Goal: Find specific page/section: Find specific page/section

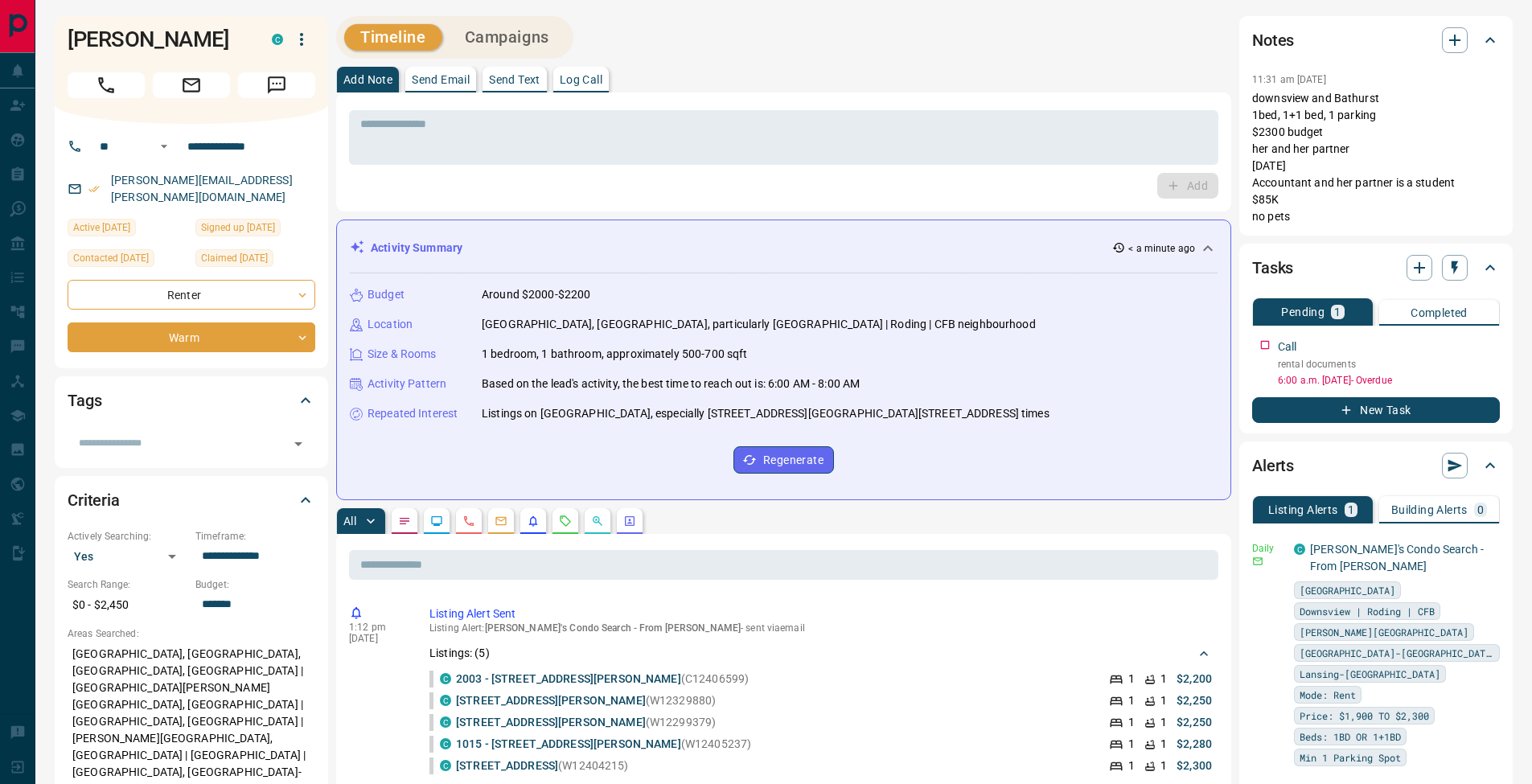
click at [914, 45] on div "Timeline Campaigns" at bounding box center [783, 37] width 895 height 43
click at [445, 110] on div "* ​" at bounding box center [784, 137] width 870 height 54
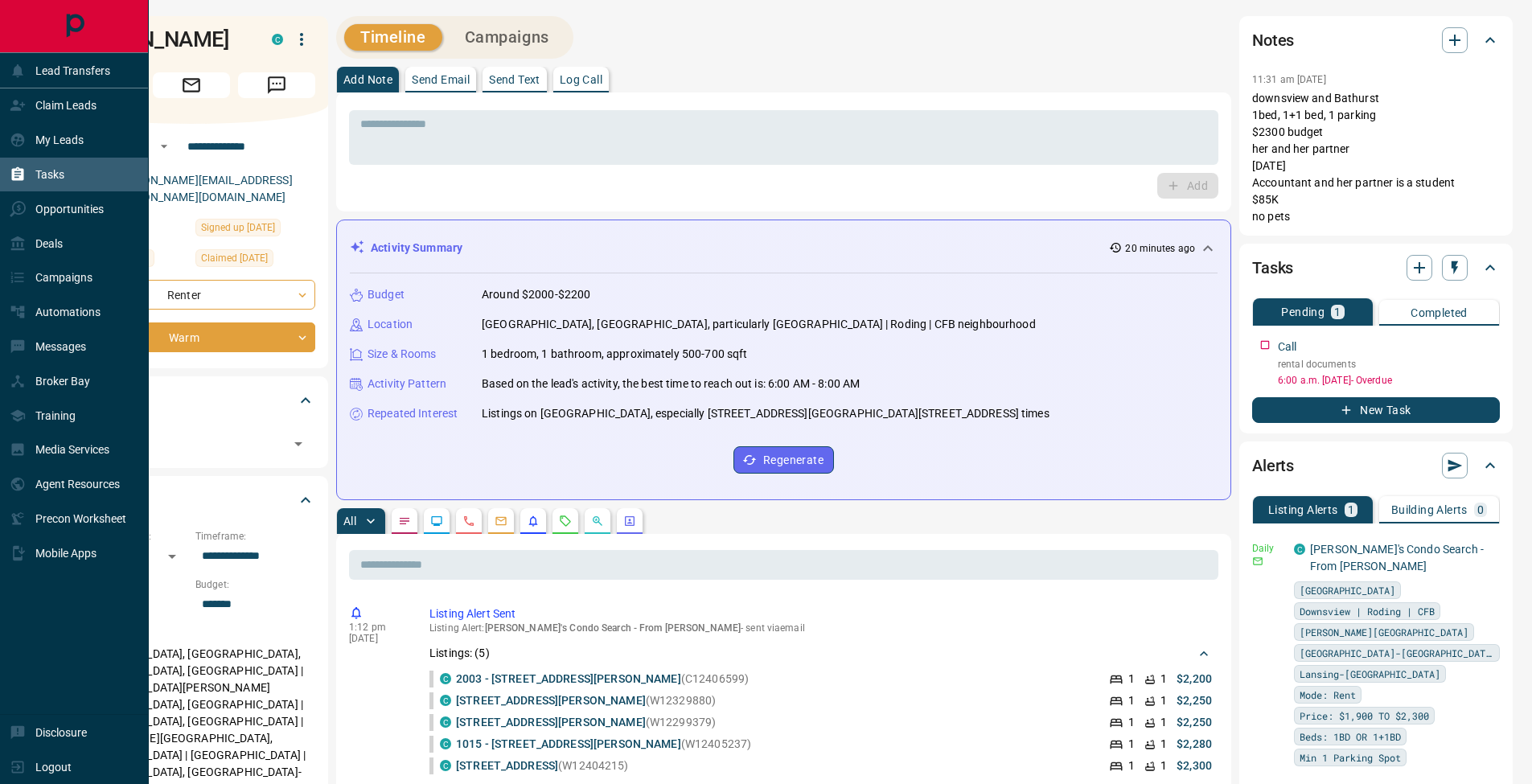
click at [23, 175] on icon at bounding box center [18, 174] width 12 height 13
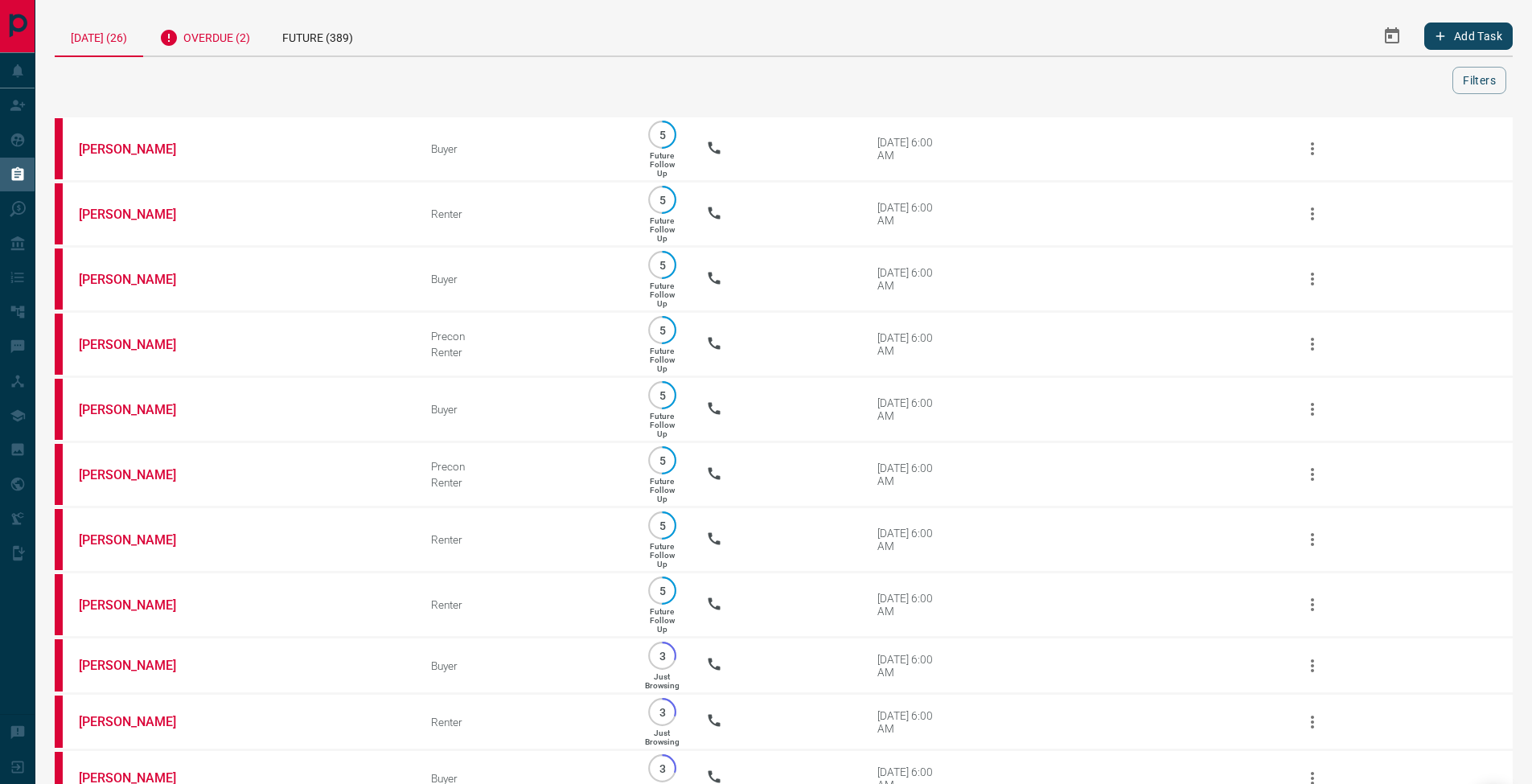
click at [226, 35] on div "Overdue (2)" at bounding box center [204, 35] width 123 height 39
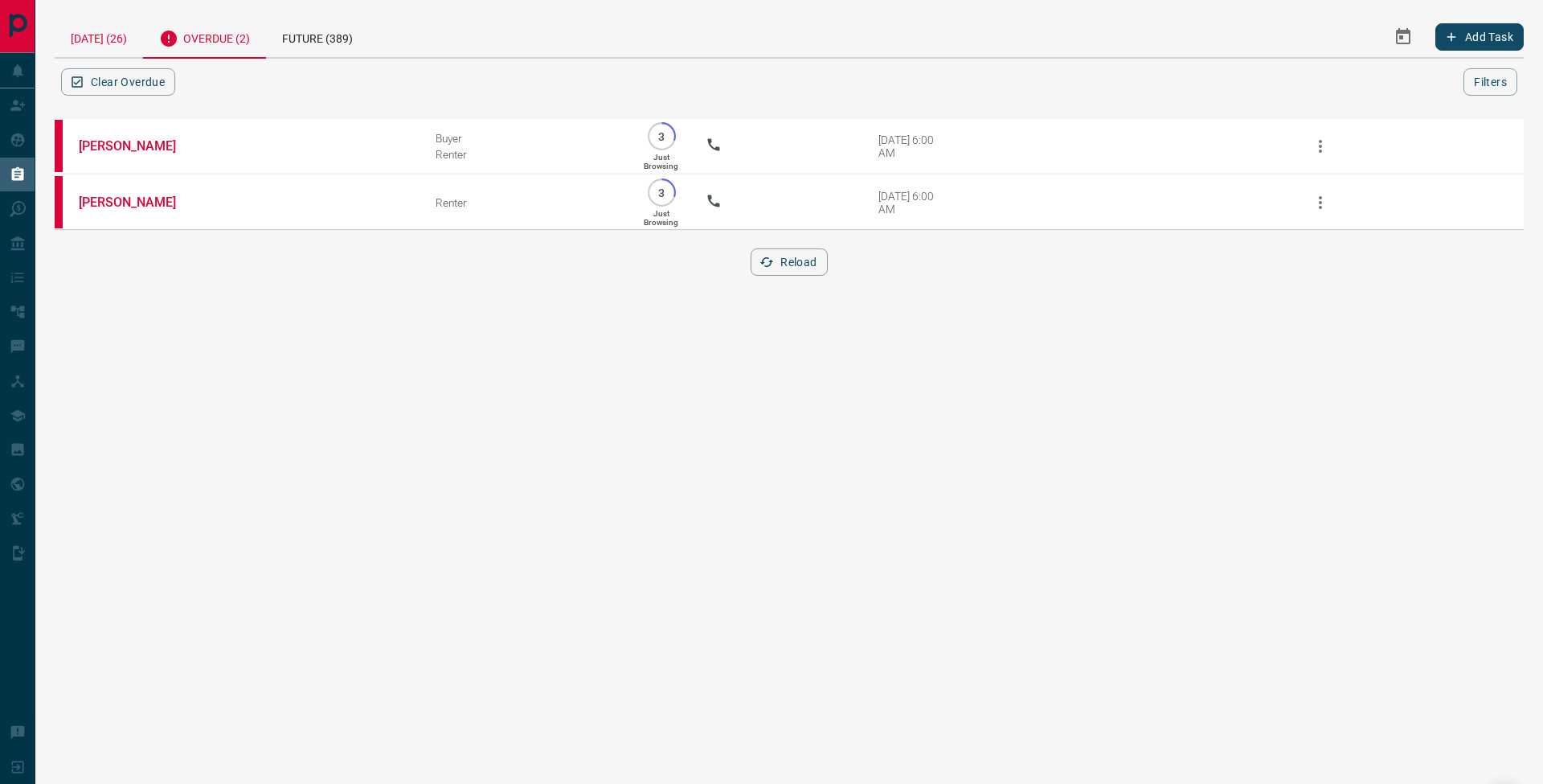
click at [113, 28] on div "[DATE] (26)" at bounding box center [99, 36] width 89 height 41
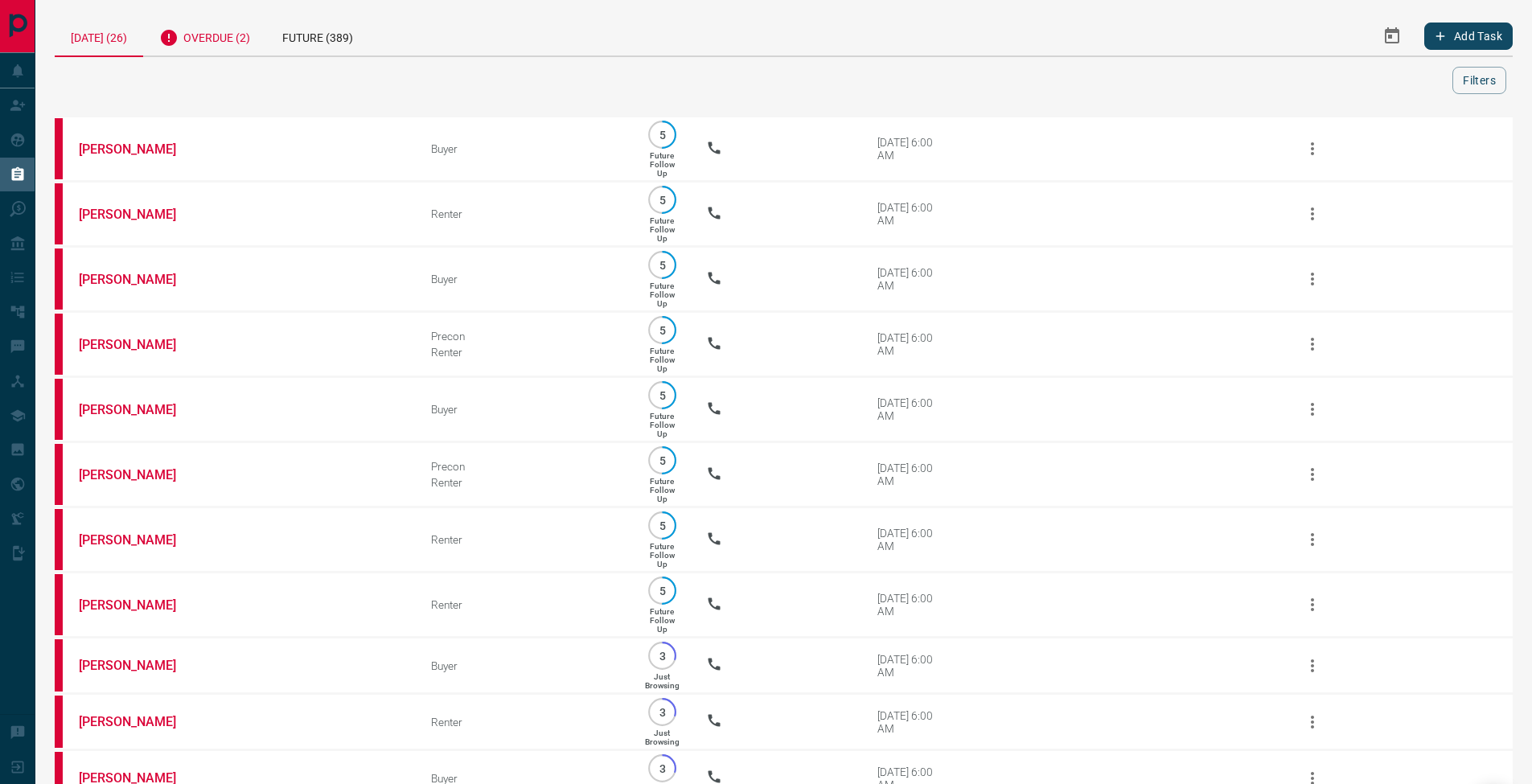
click at [257, 44] on div "Overdue (2)" at bounding box center [204, 35] width 123 height 39
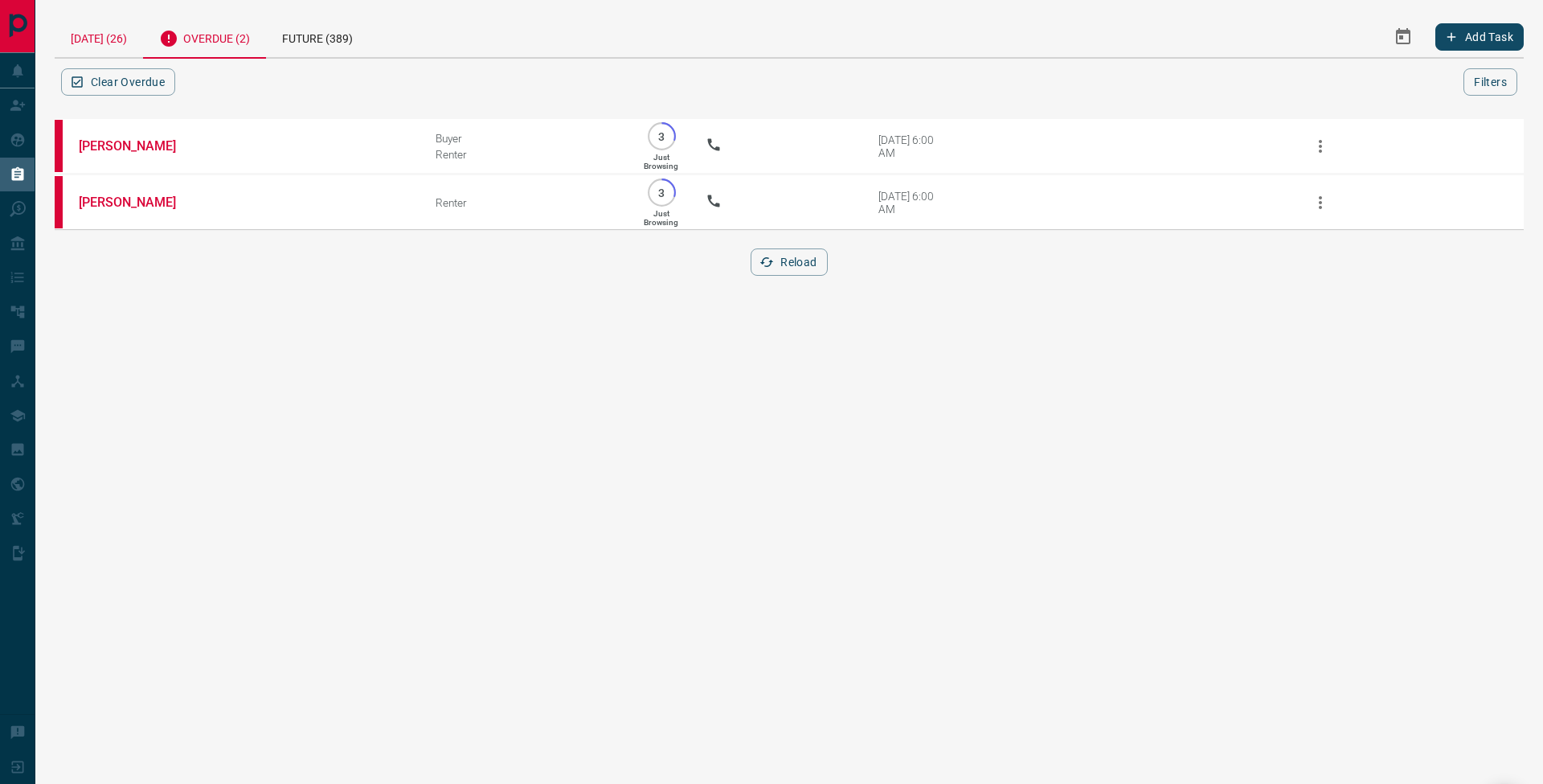
click at [96, 42] on div "[DATE] (26)" at bounding box center [99, 36] width 89 height 41
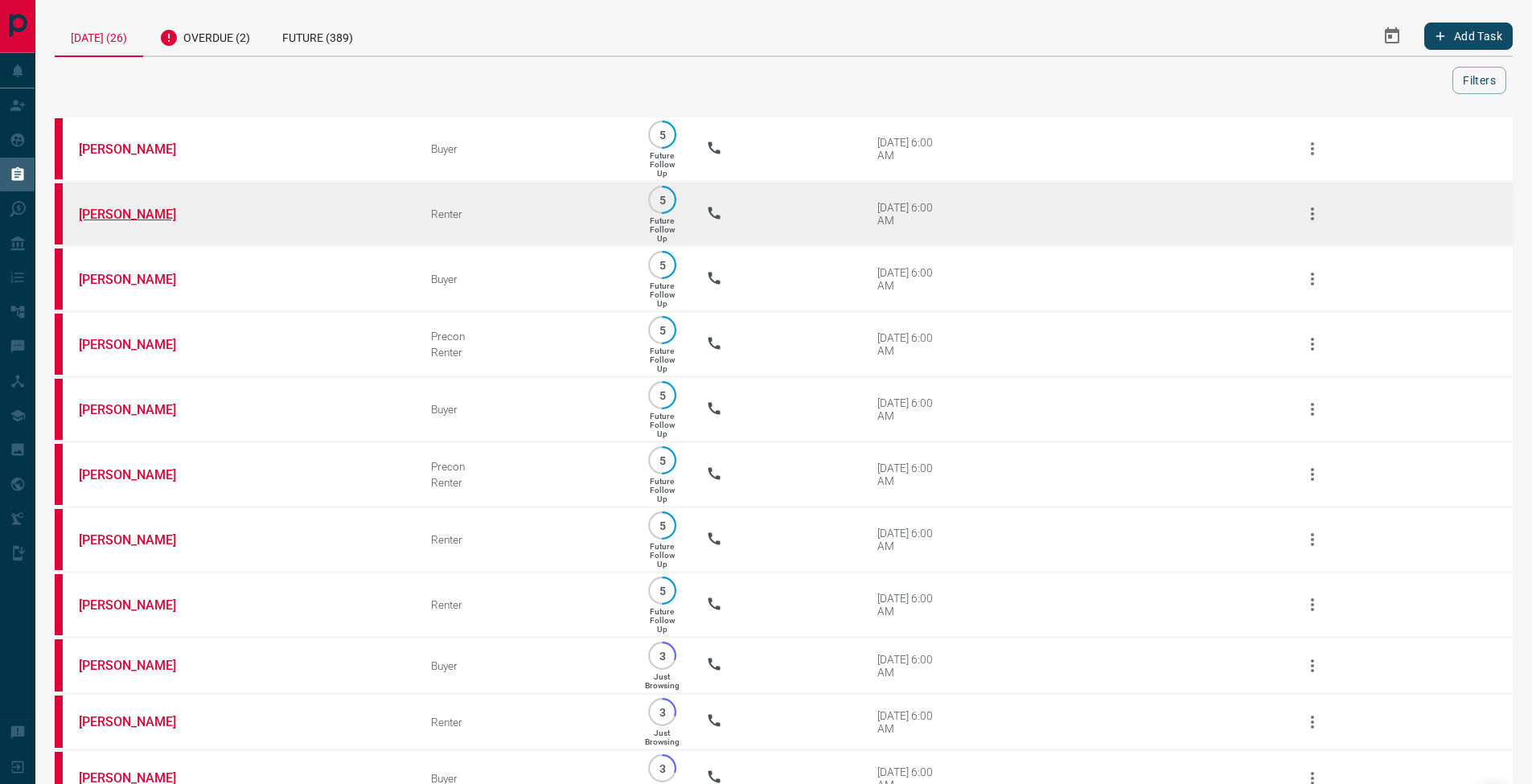
click at [127, 216] on link "[PERSON_NAME]" at bounding box center [139, 214] width 120 height 15
